Goal: Information Seeking & Learning: Learn about a topic

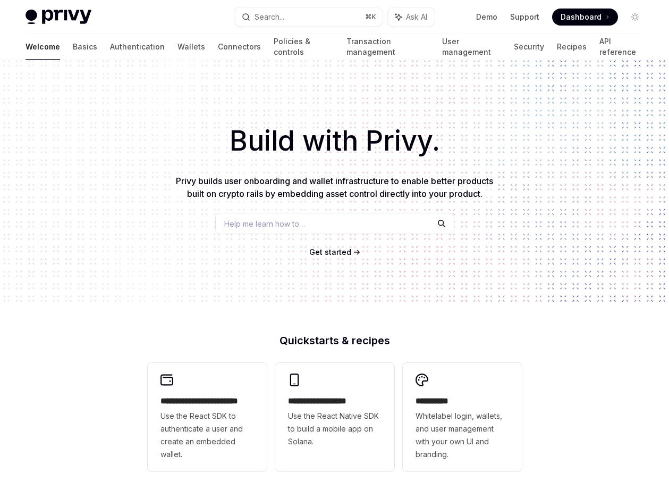
click at [463, 26] on div "Privy Docs home page Search... ⌘ K Ask AI Demo Support Dashboard Dashboard Sear…" at bounding box center [335, 17] width 618 height 34
click at [110, 47] on link "Authentication" at bounding box center [137, 47] width 55 height 26
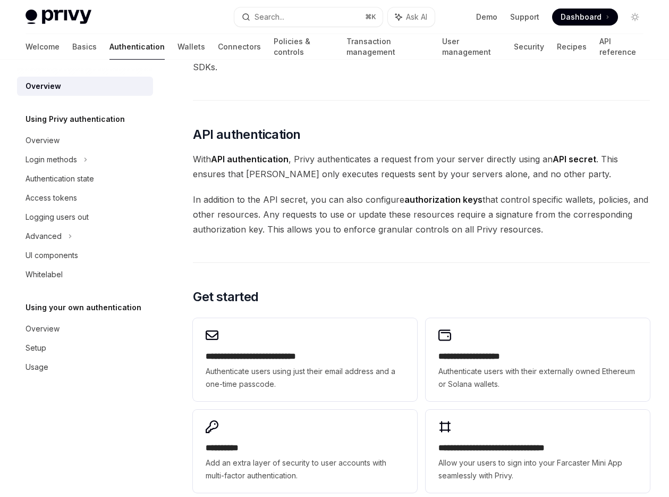
scroll to position [613, 0]
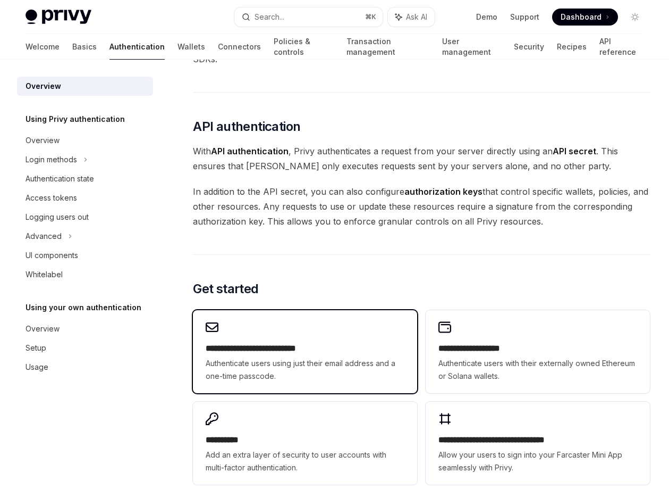
click at [246, 342] on h2 "**********" at bounding box center [305, 348] width 199 height 13
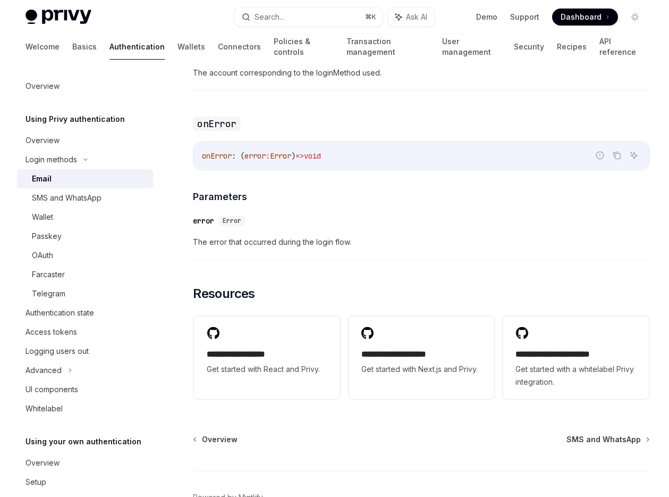
scroll to position [2060, 0]
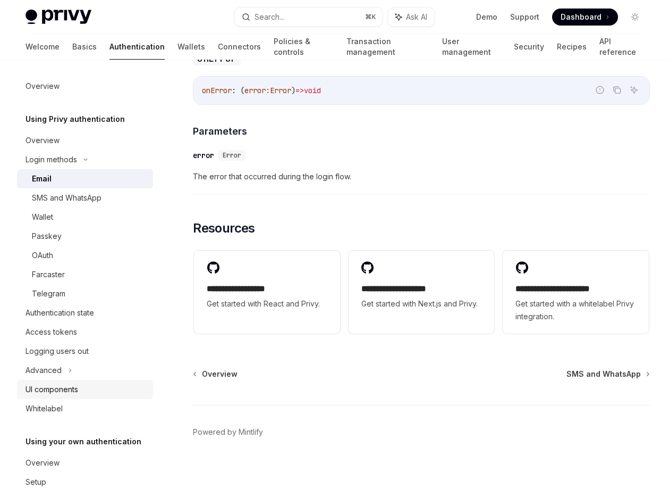
click at [48, 389] on div "UI components" at bounding box center [52, 389] width 53 height 13
type textarea "*"
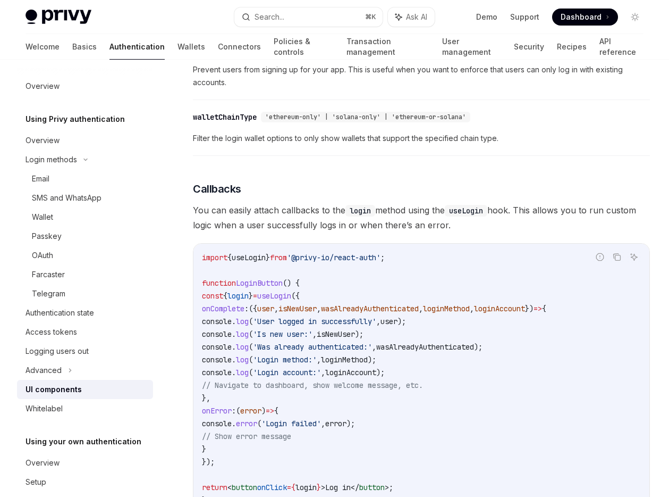
scroll to position [1414, 0]
